Goal: Transaction & Acquisition: Purchase product/service

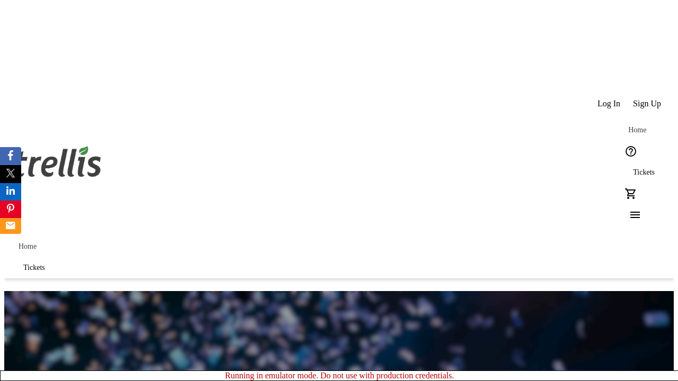
click at [648, 99] on span "Sign Up" at bounding box center [647, 104] width 28 height 10
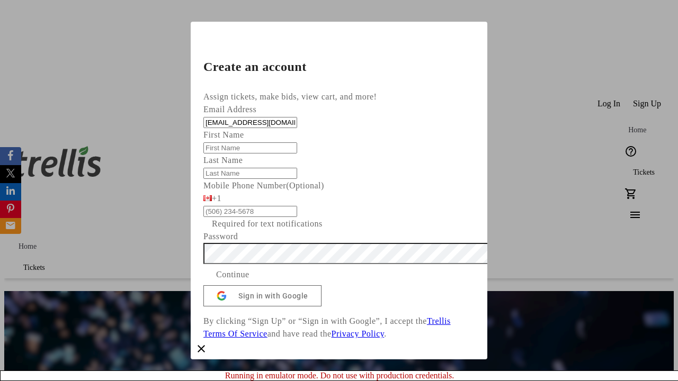
type input "[EMAIL_ADDRESS][DOMAIN_NAME]"
type input "[PERSON_NAME]"
click at [250, 281] on span "Continue" at bounding box center [232, 275] width 33 height 13
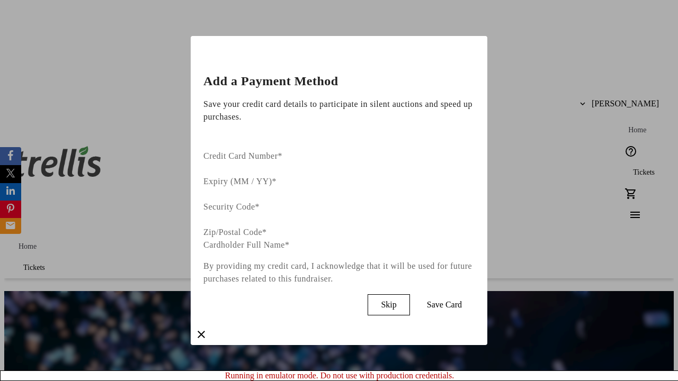
click at [396, 300] on span "Skip" at bounding box center [388, 305] width 15 height 10
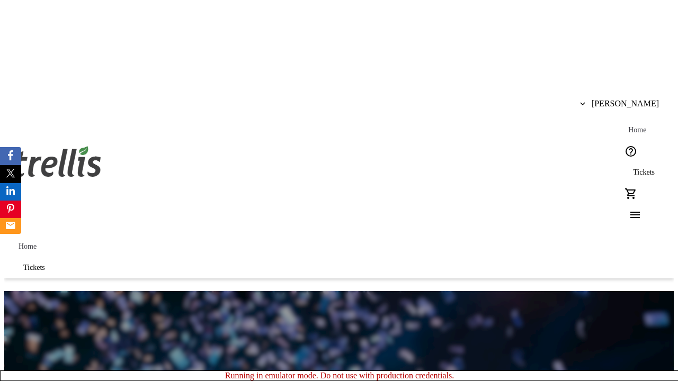
click at [633, 168] on span "Tickets" at bounding box center [644, 172] width 22 height 8
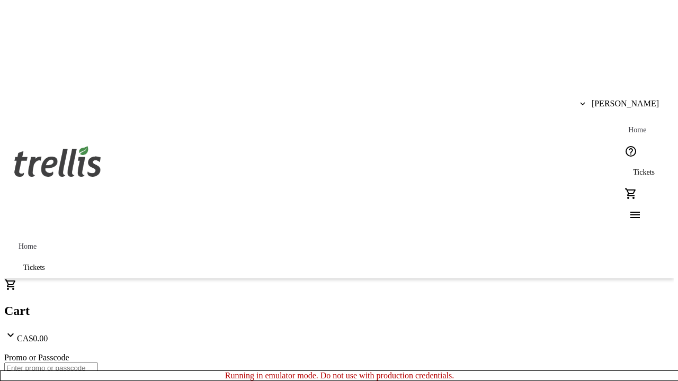
type input "1"
